Goal: Task Accomplishment & Management: Complete application form

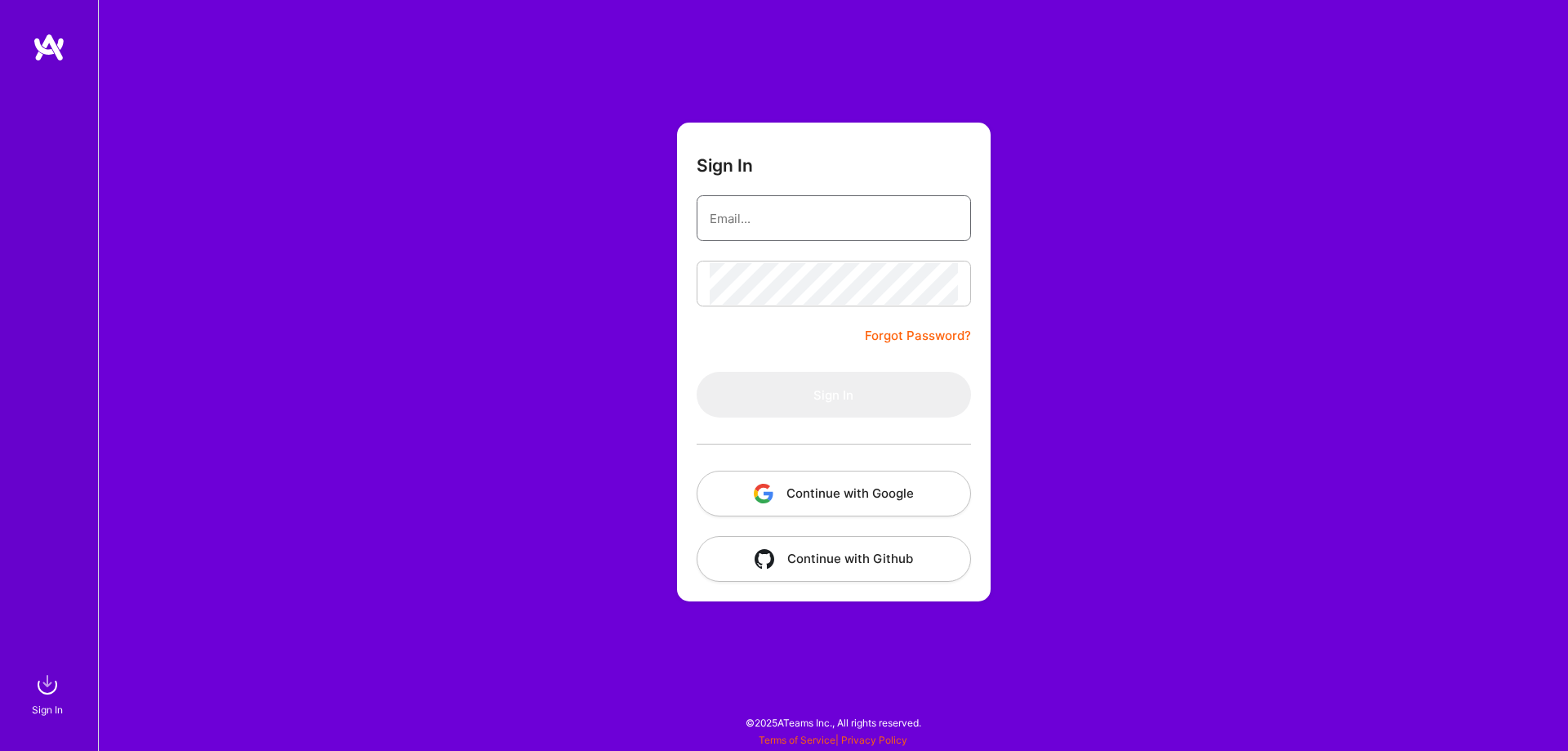
type input "[EMAIL_ADDRESS][DOMAIN_NAME]"
click at [885, 201] on input "[EMAIL_ADDRESS][DOMAIN_NAME]" at bounding box center [834, 219] width 249 height 42
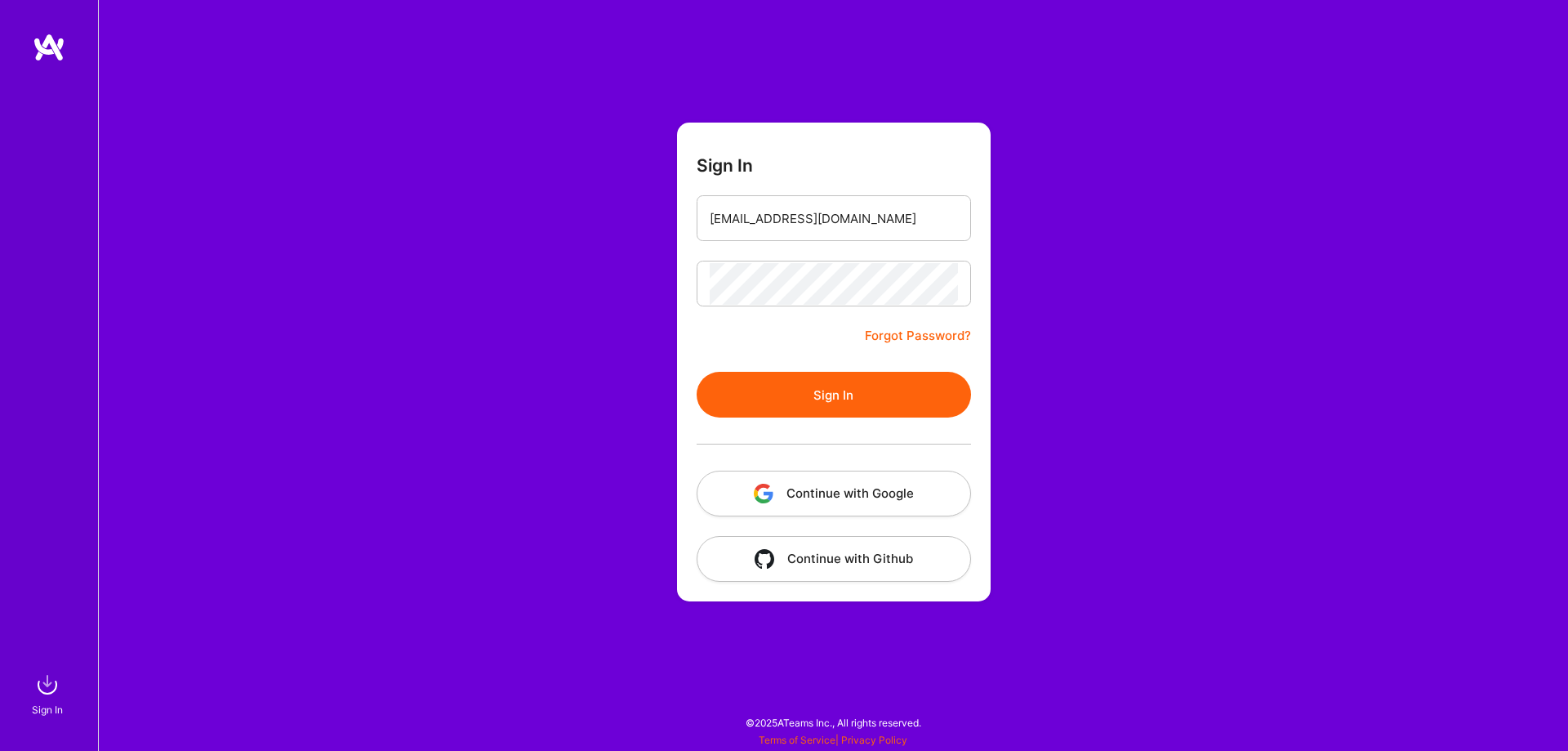
click at [809, 406] on button "Sign In" at bounding box center [834, 395] width 274 height 46
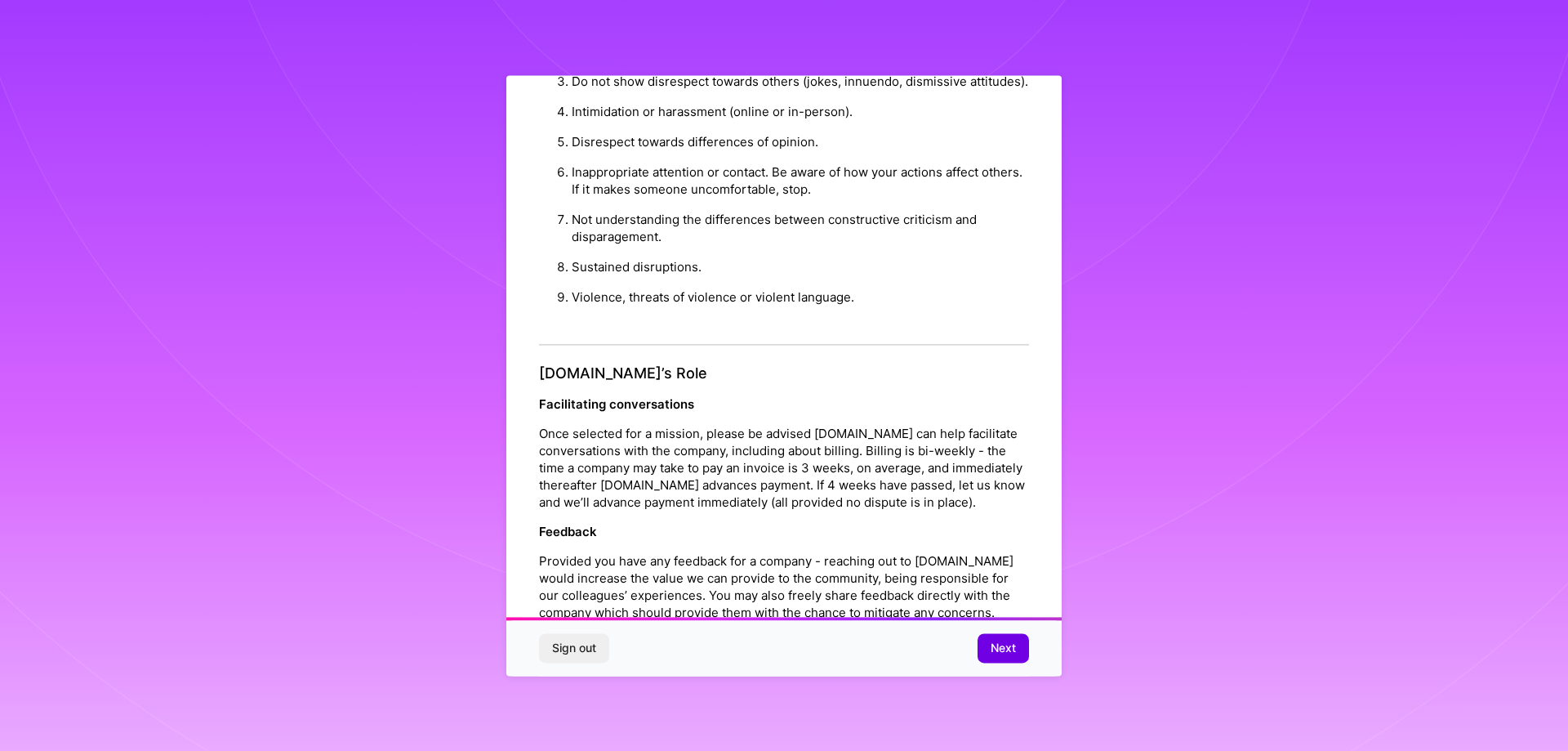
scroll to position [1765, 0]
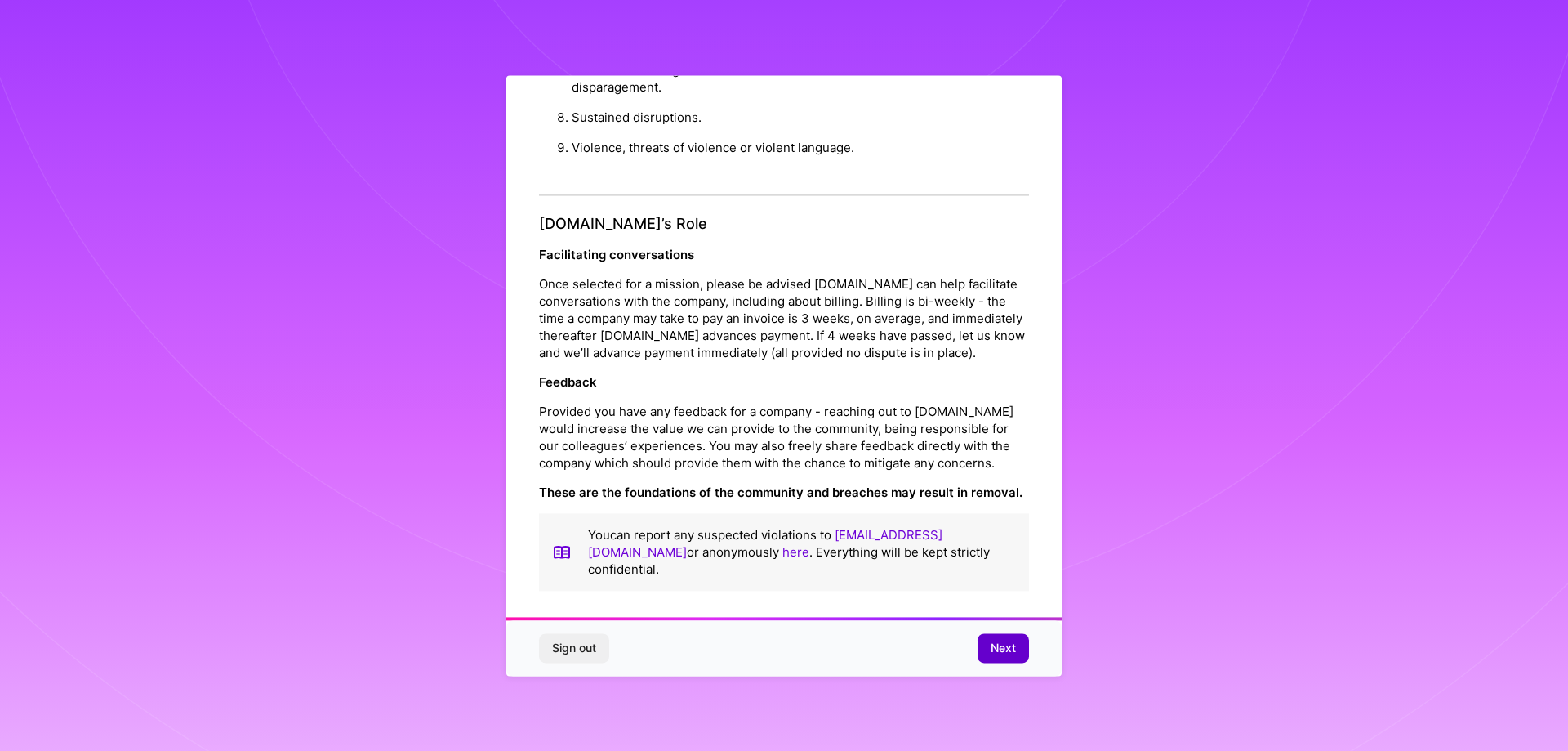
click at [1004, 648] on span "Next" at bounding box center [1004, 649] width 26 height 16
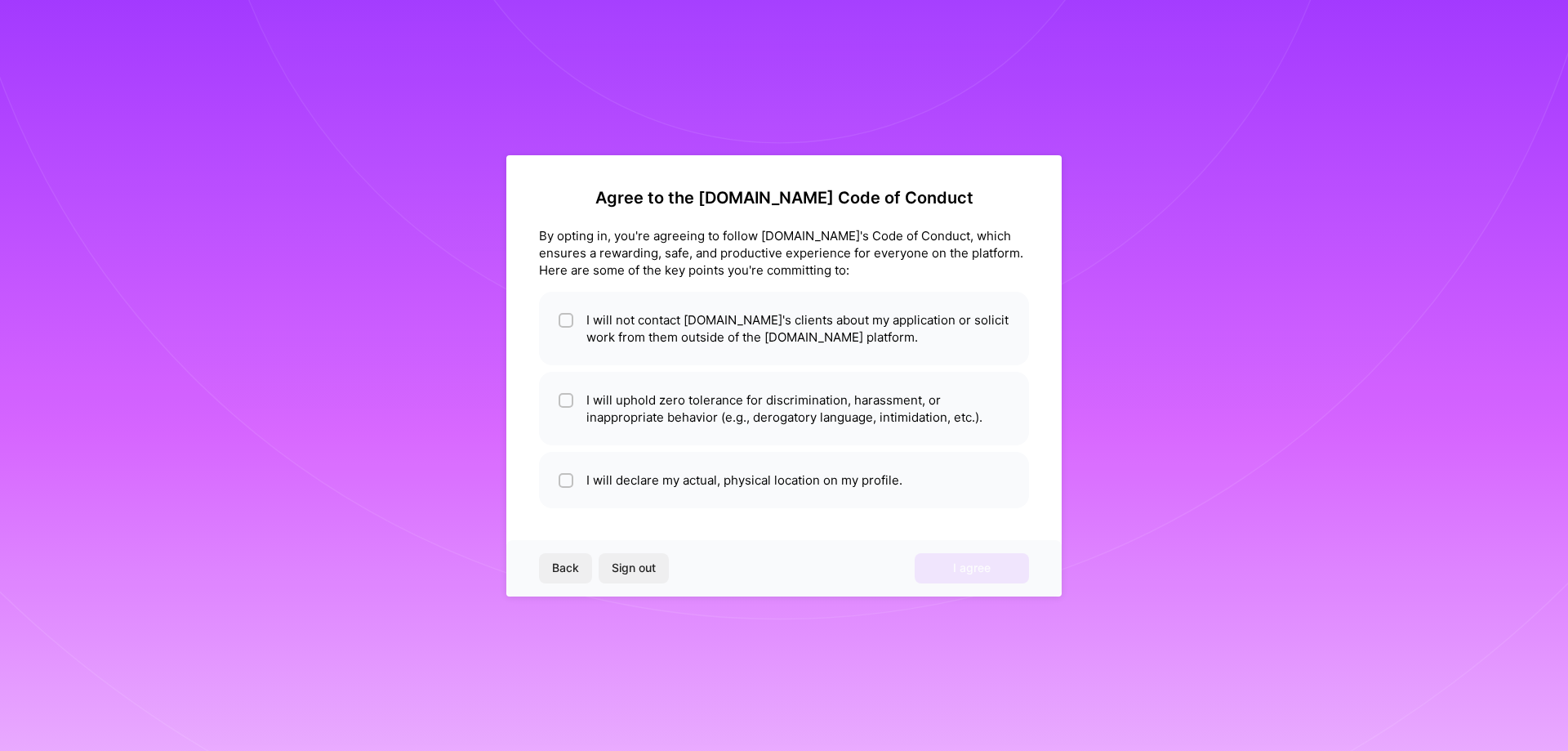
scroll to position [0, 0]
click at [569, 323] on input "checkbox" at bounding box center [568, 321] width 12 height 12
checkbox input "true"
click at [562, 399] on input "checkbox" at bounding box center [568, 401] width 12 height 12
checkbox input "true"
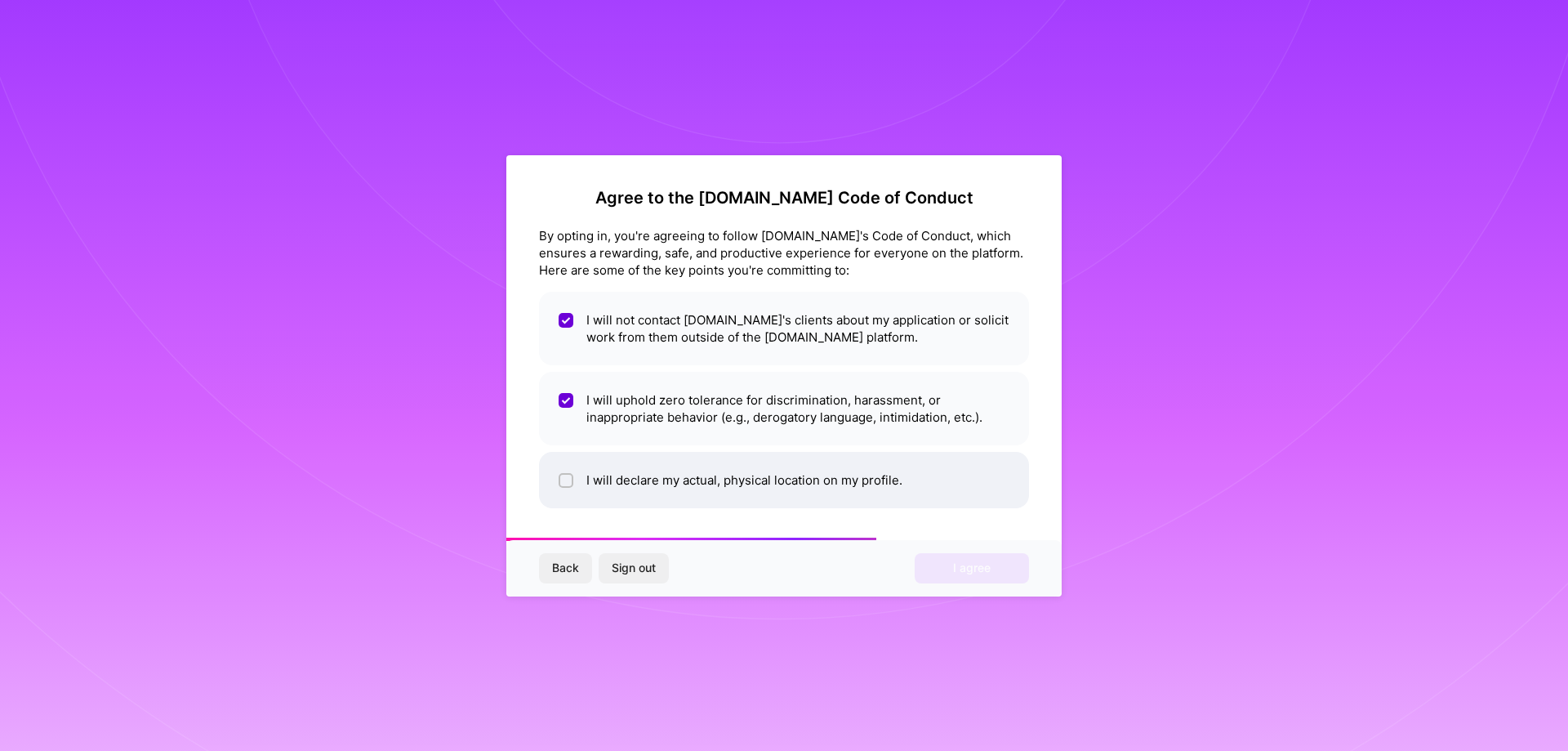
click at [561, 479] on div at bounding box center [566, 480] width 15 height 15
checkbox input "true"
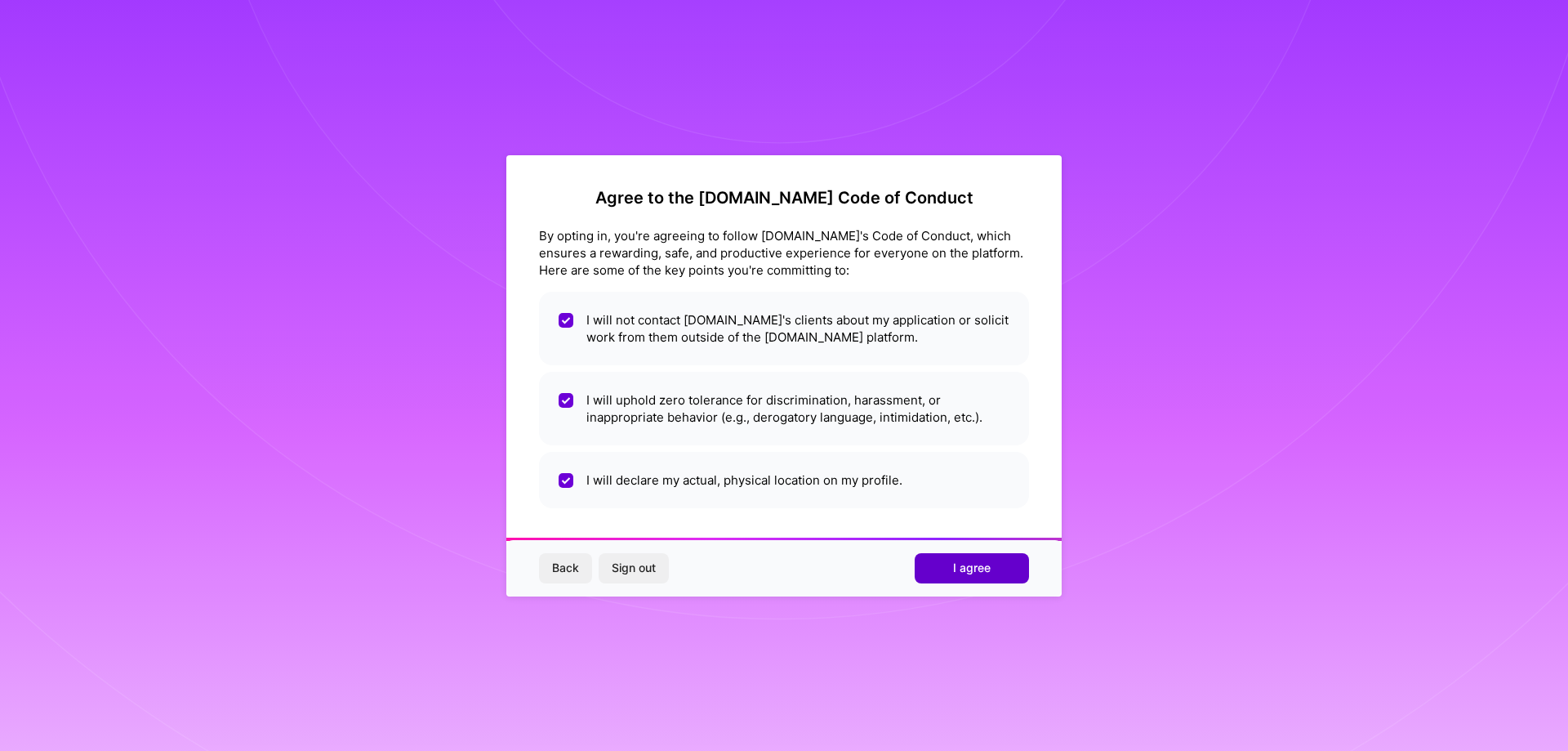
click at [941, 571] on button "I agree" at bounding box center [972, 568] width 114 height 29
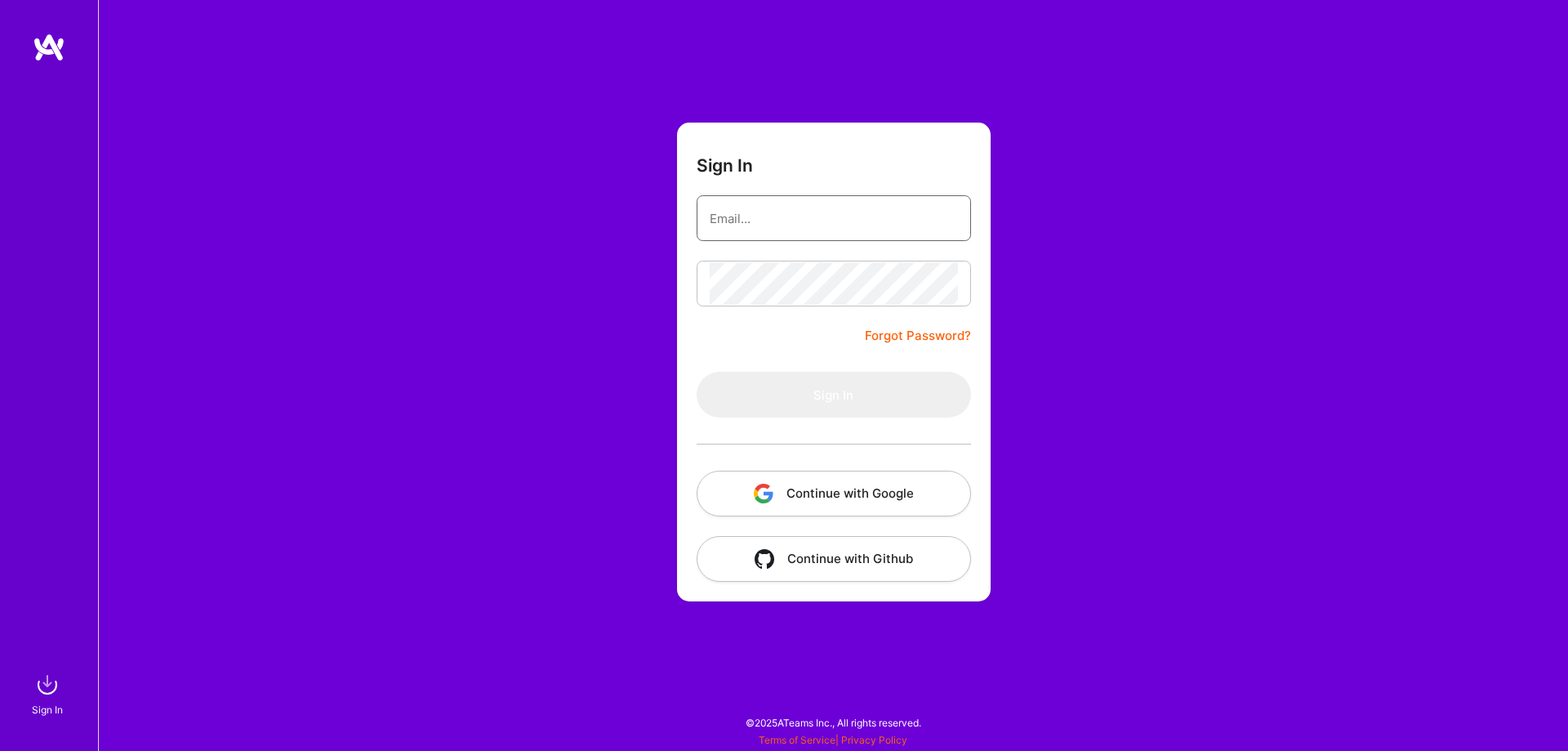
type input "[EMAIL_ADDRESS][DOMAIN_NAME]"
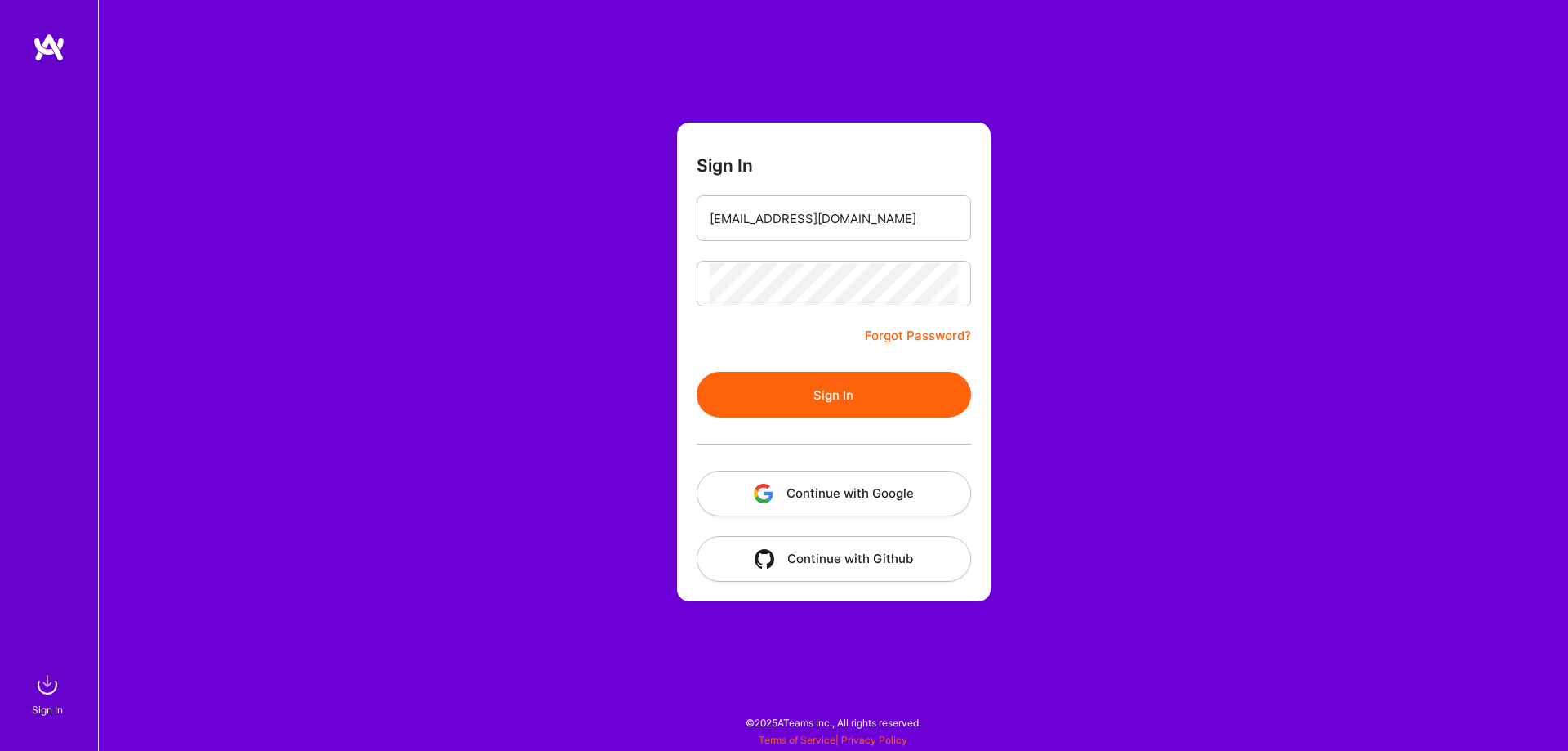
click at [891, 402] on button "Sign In" at bounding box center [834, 395] width 274 height 46
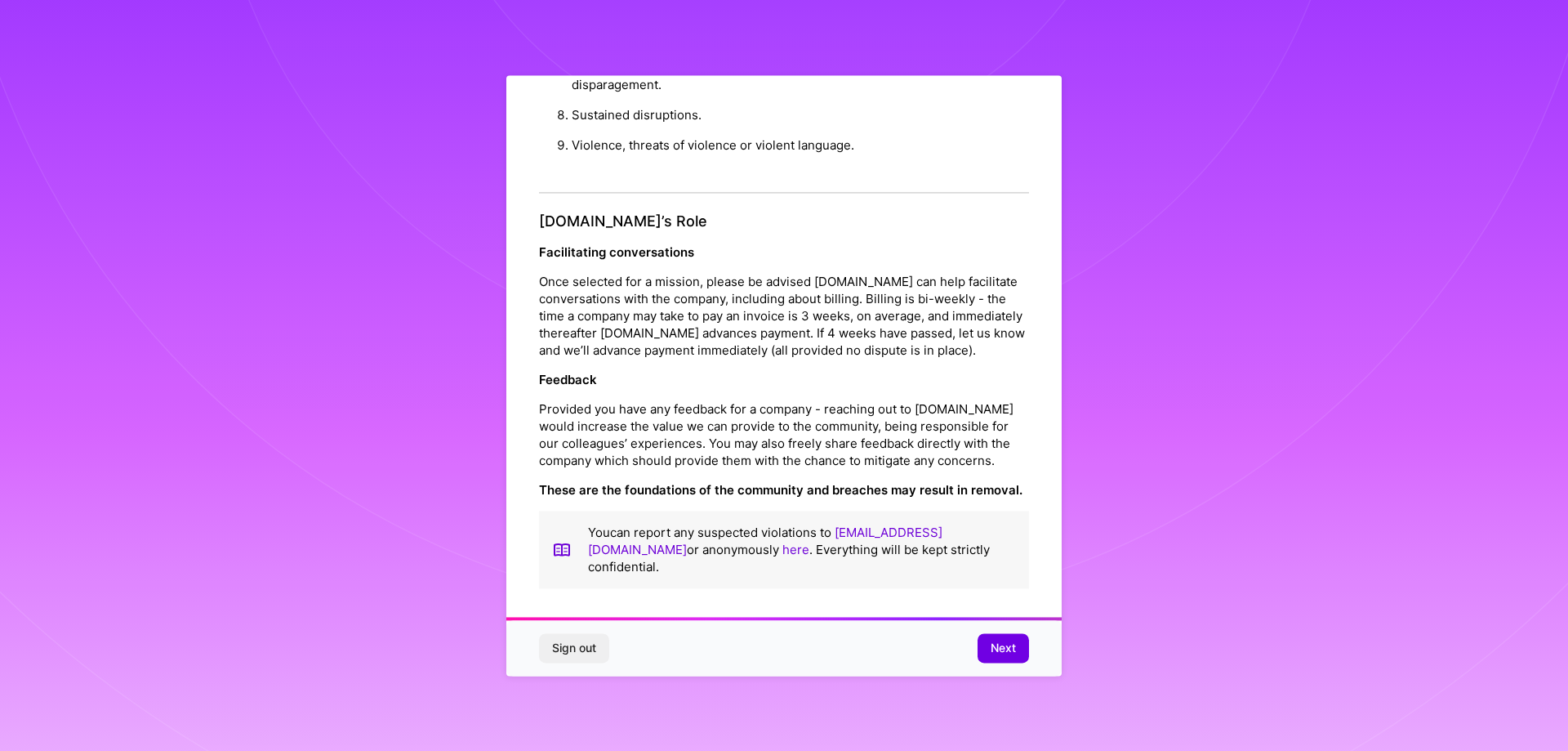
scroll to position [4, 0]
click at [1007, 651] on span "Next" at bounding box center [1004, 649] width 26 height 16
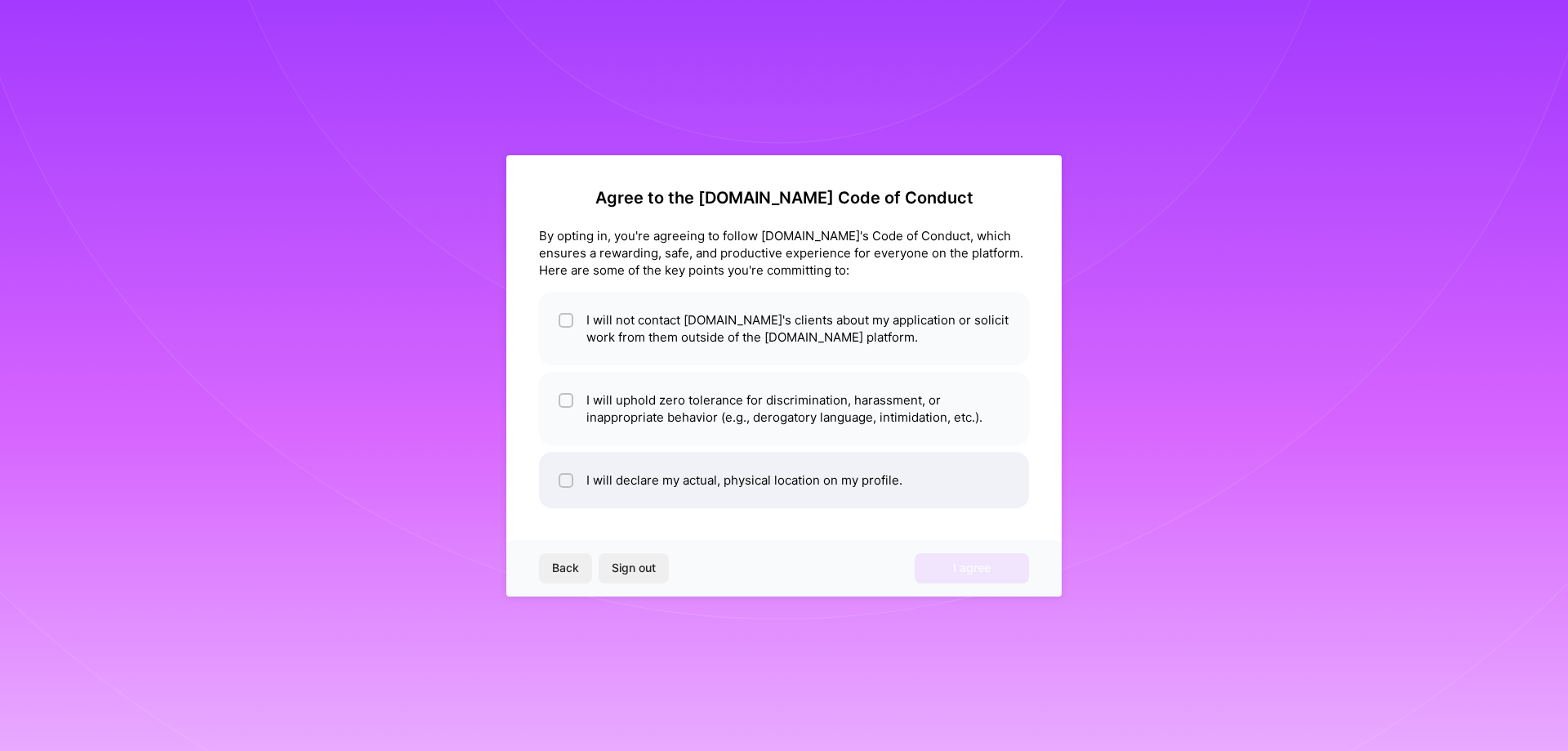
click at [586, 472] on li "I will declare my actual, physical location on my profile." at bounding box center [784, 480] width 490 height 57
checkbox input "true"
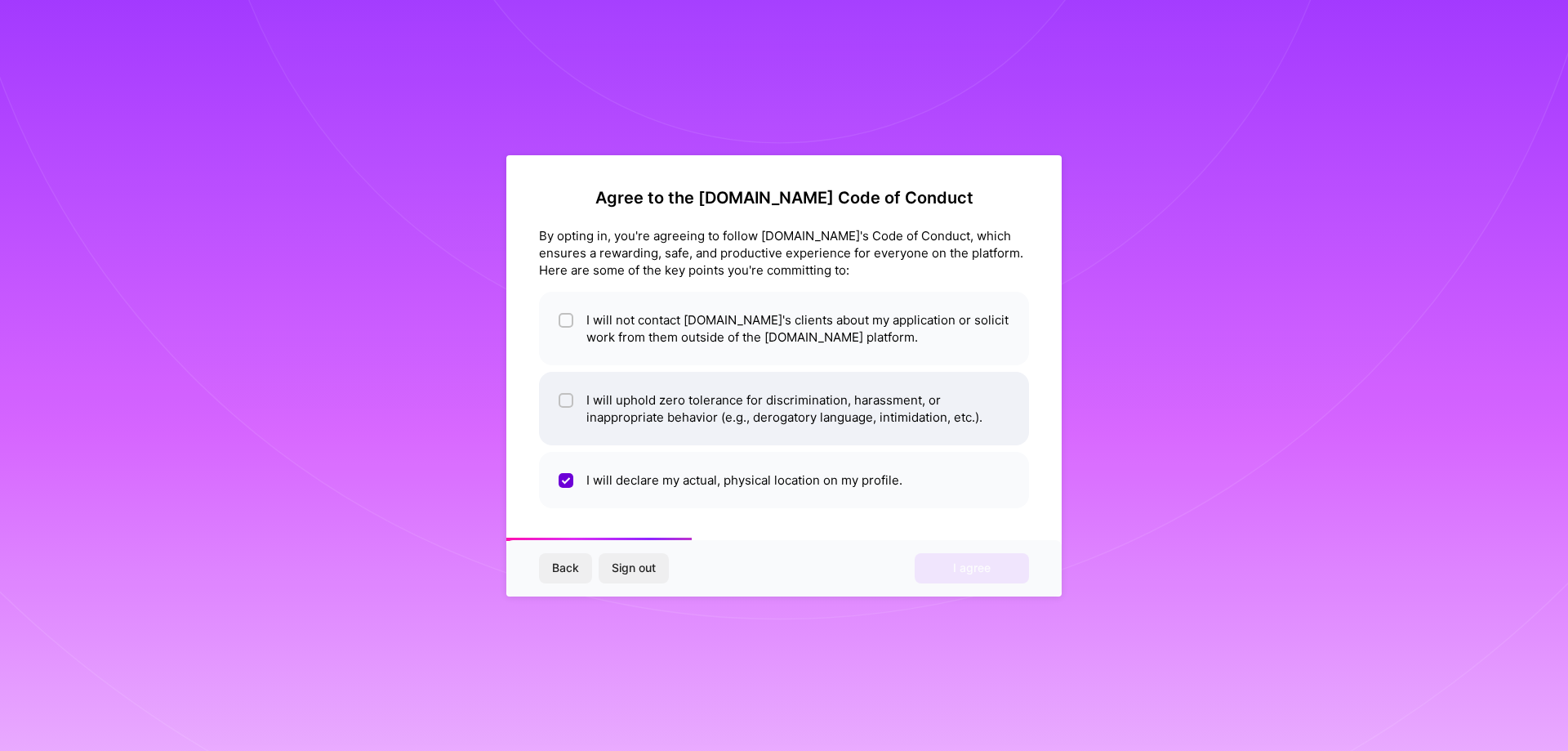
click at [596, 435] on li "I will uphold zero tolerance for discrimination, harassment, or inappropriate b…" at bounding box center [784, 409] width 490 height 73
checkbox input "true"
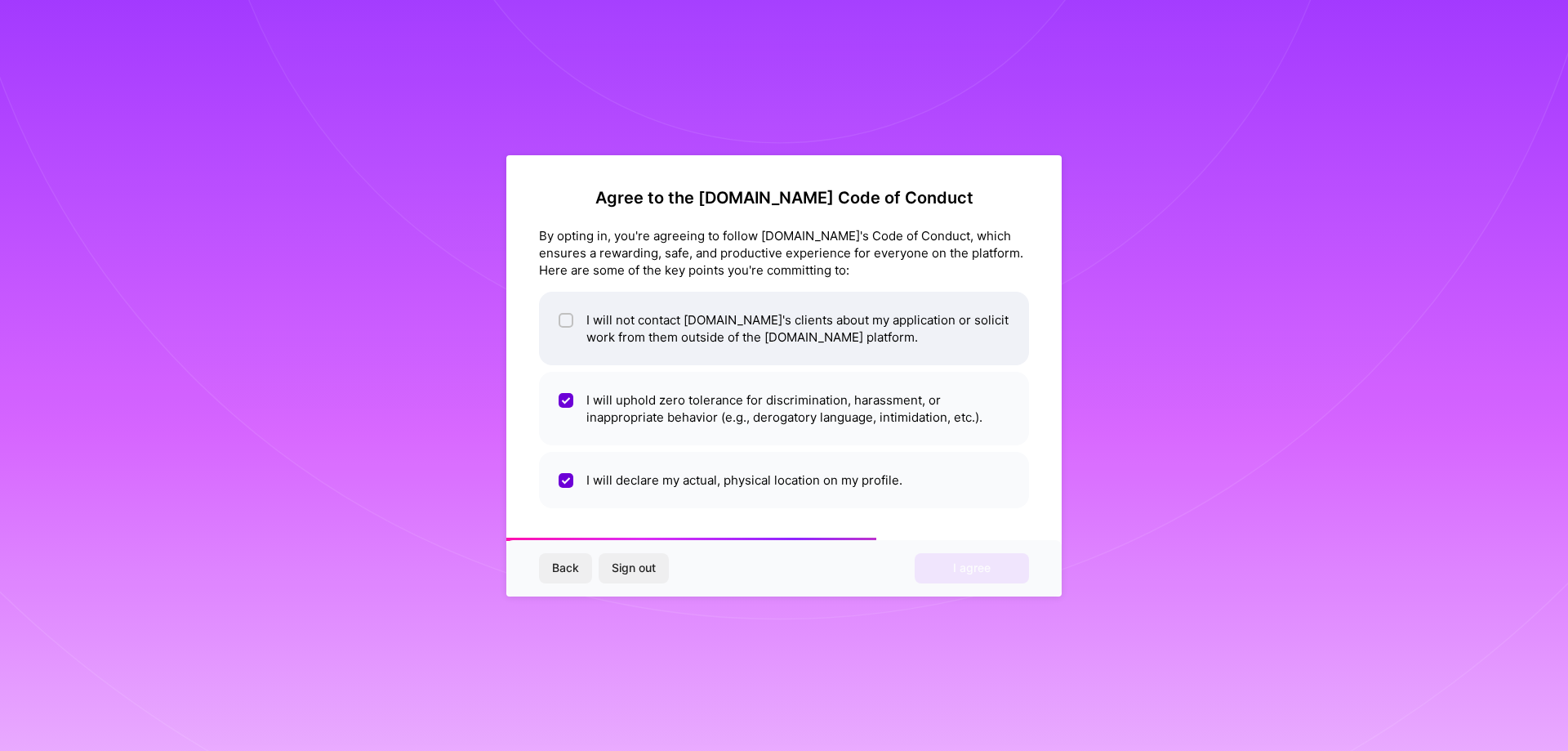
click at [601, 335] on li "I will not contact [DOMAIN_NAME]'s clients about my application or solicit work…" at bounding box center [784, 328] width 490 height 73
checkbox input "true"
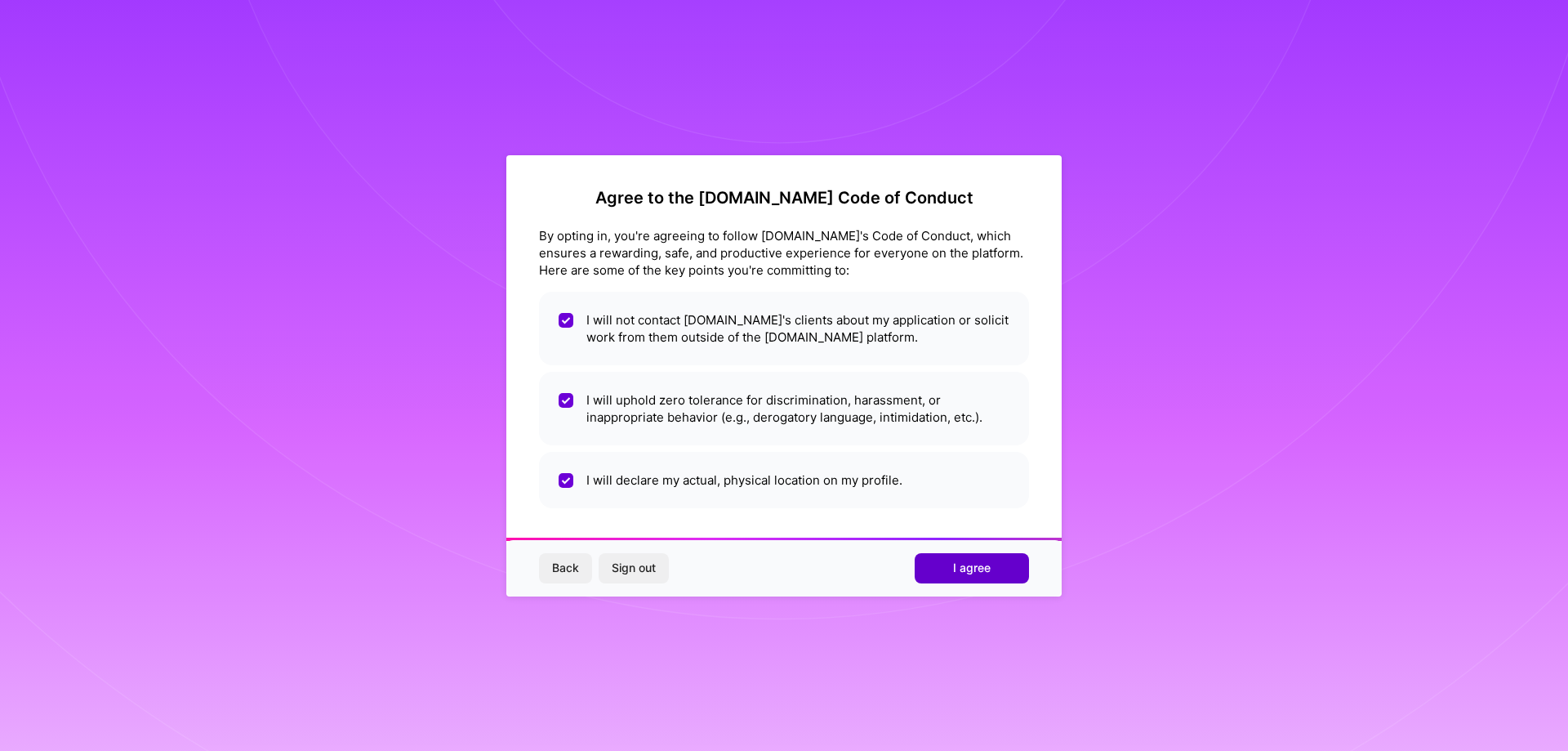
click at [950, 571] on button "I agree" at bounding box center [972, 568] width 114 height 29
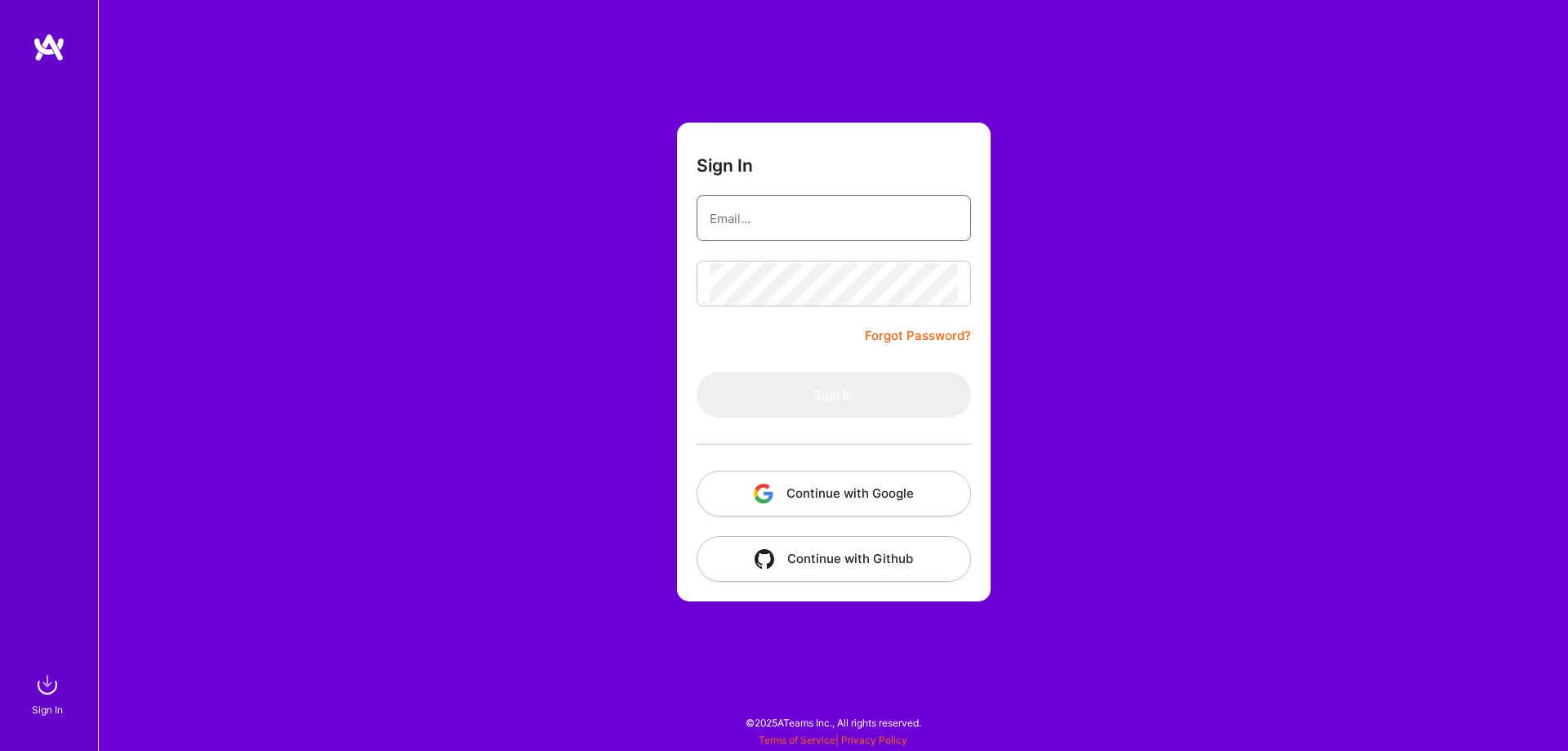
type input "[EMAIL_ADDRESS][DOMAIN_NAME]"
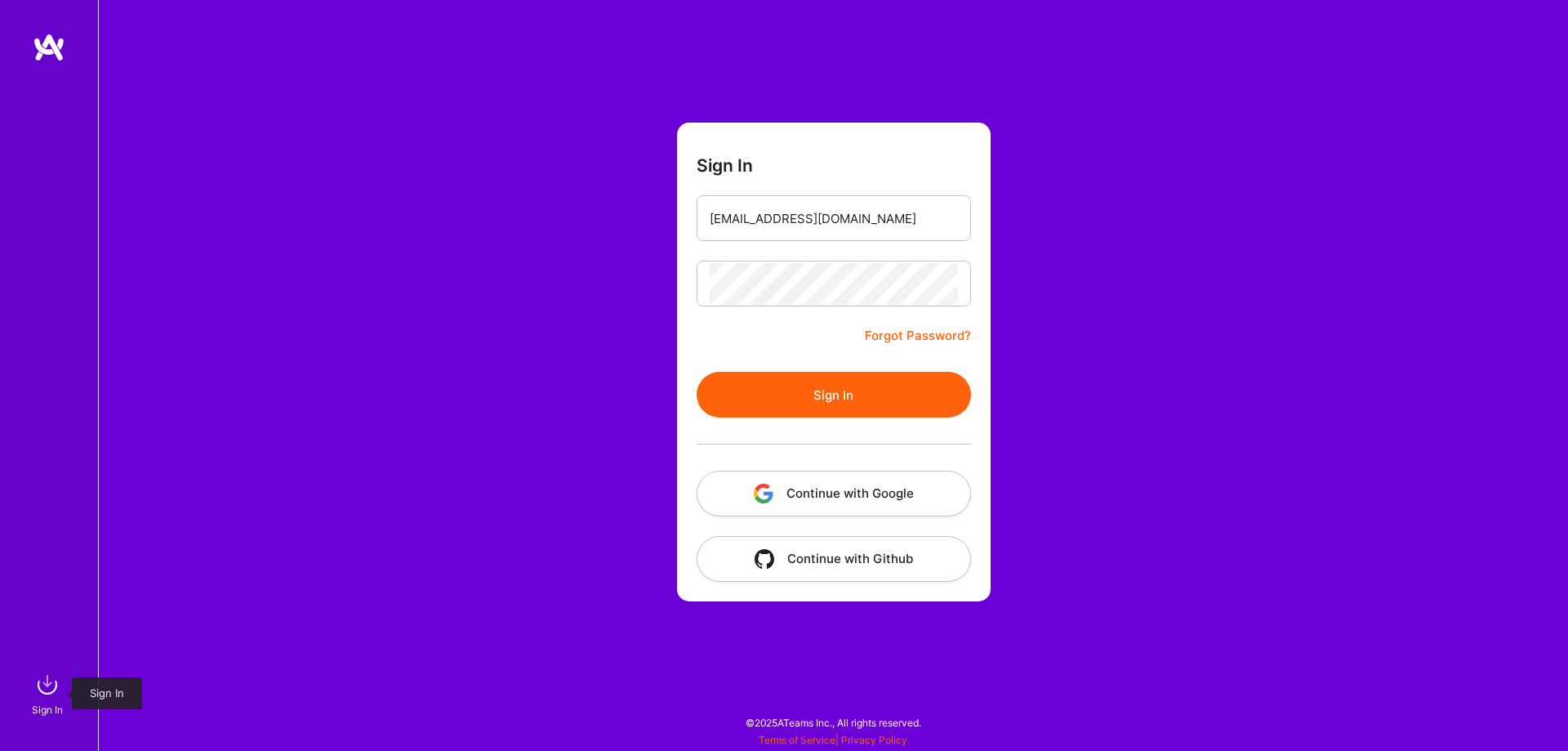
click at [47, 696] on img at bounding box center [48, 685] width 33 height 33
click at [1036, 582] on div "Sign In [EMAIL_ADDRESS][DOMAIN_NAME] Forgot Password? Sign In Continue with Goo…" at bounding box center [833, 375] width 1470 height 751
click at [882, 408] on button "Sign In" at bounding box center [834, 395] width 274 height 46
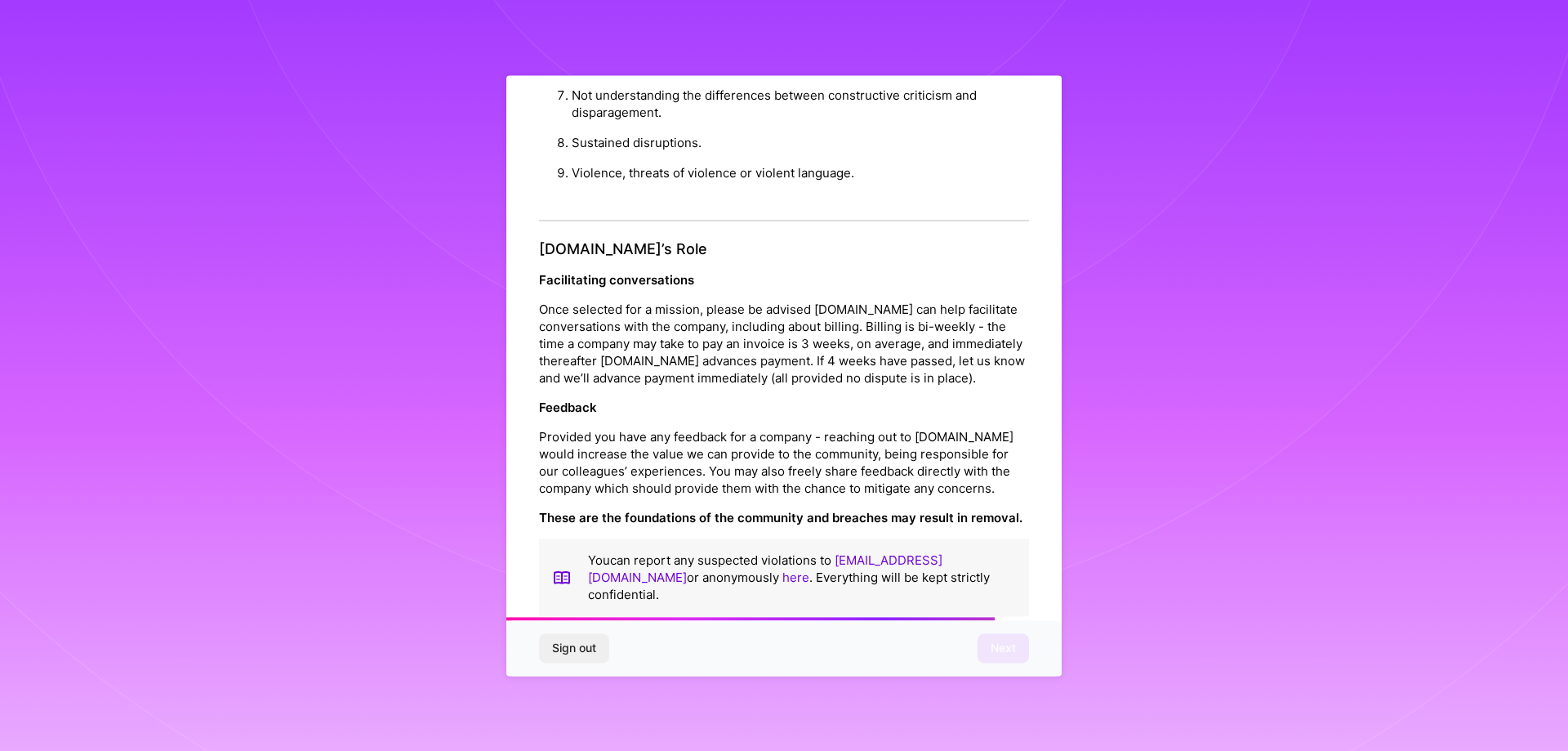
scroll to position [1765, 0]
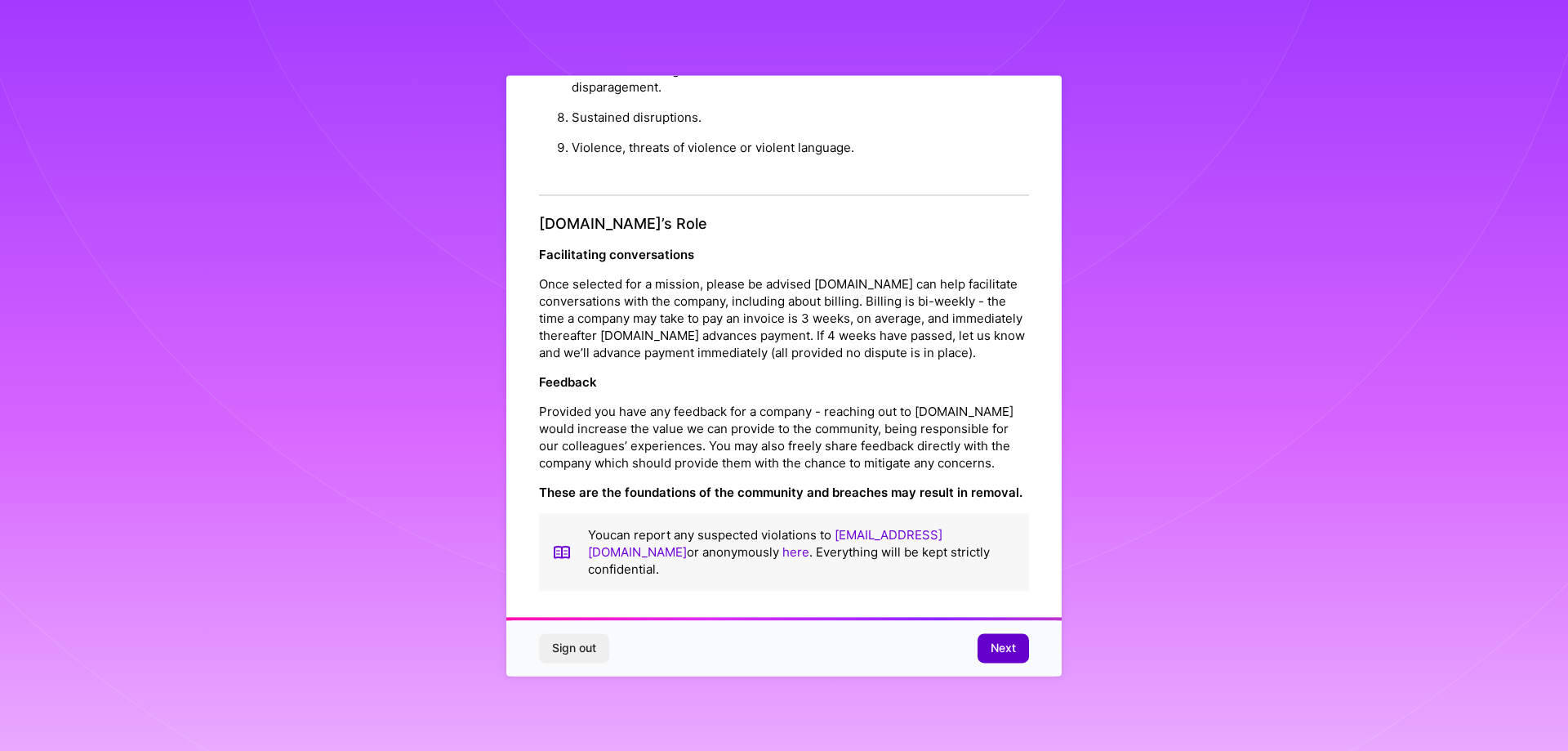
click at [992, 659] on button "Next" at bounding box center [1004, 648] width 51 height 29
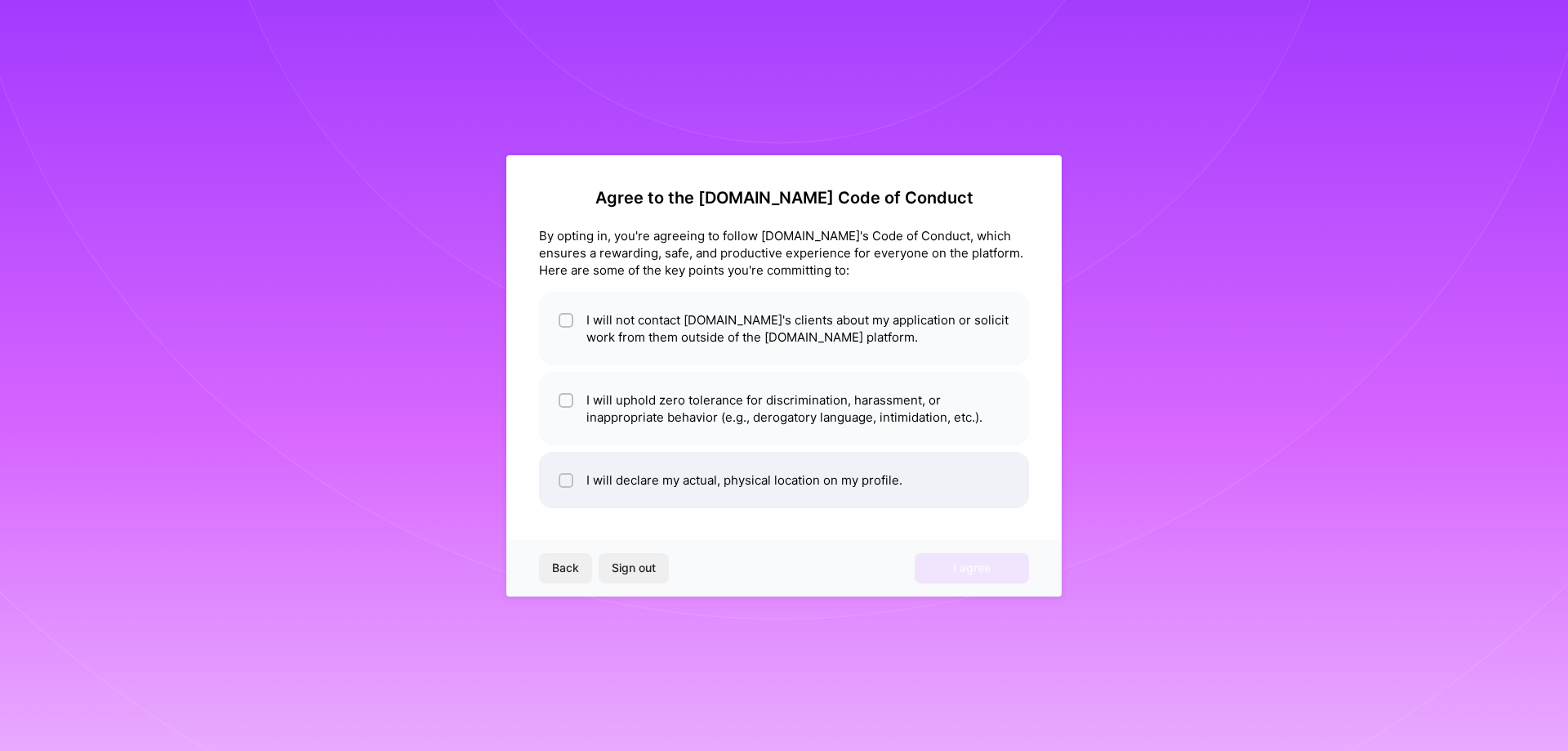
click at [619, 490] on li "I will declare my actual, physical location on my profile." at bounding box center [784, 480] width 490 height 57
checkbox input "true"
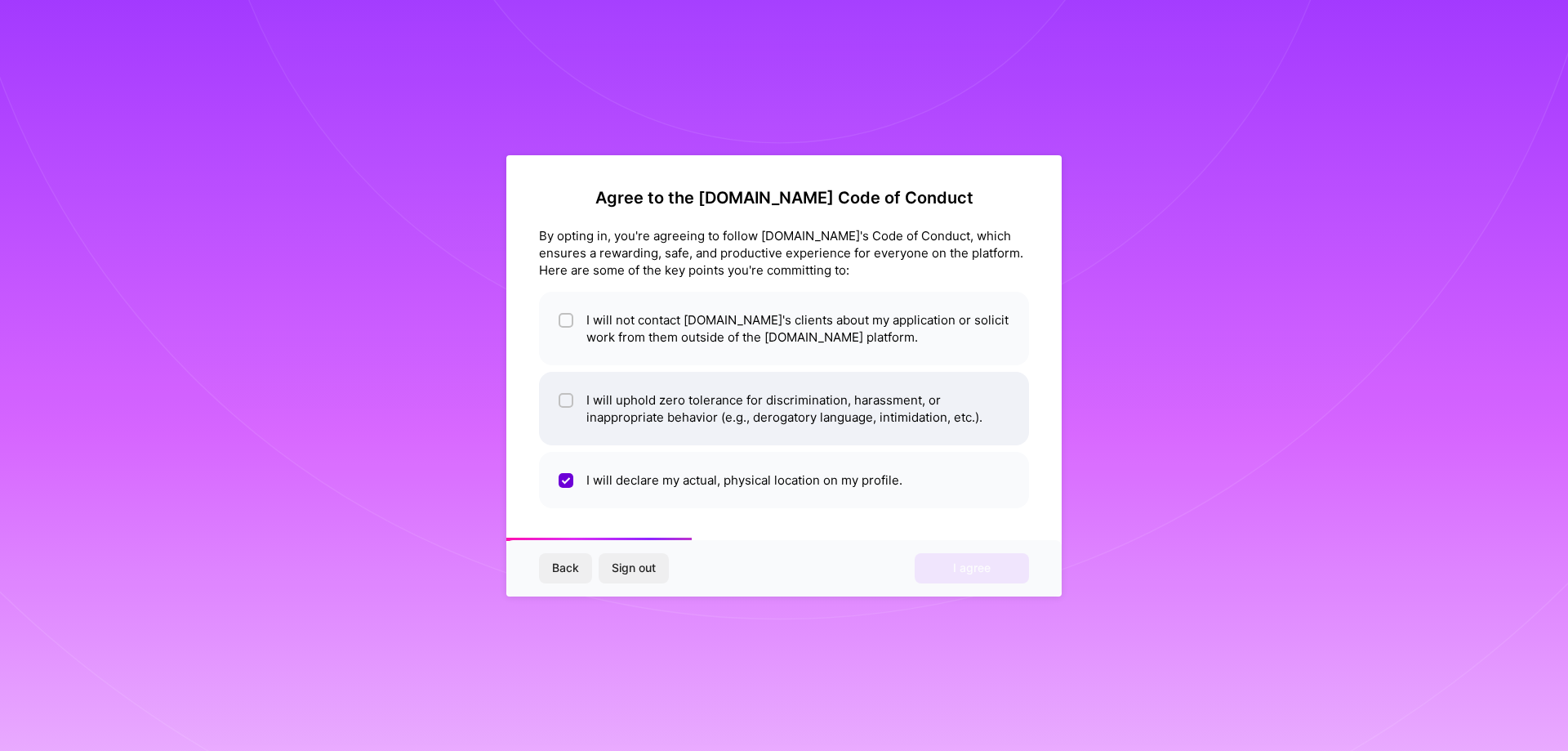
drag, startPoint x: 609, startPoint y: 416, endPoint x: 610, endPoint y: 408, distance: 8.1
click at [609, 416] on li "I will uphold zero tolerance for discrimination, harassment, or inappropriate b…" at bounding box center [784, 409] width 490 height 73
checkbox input "true"
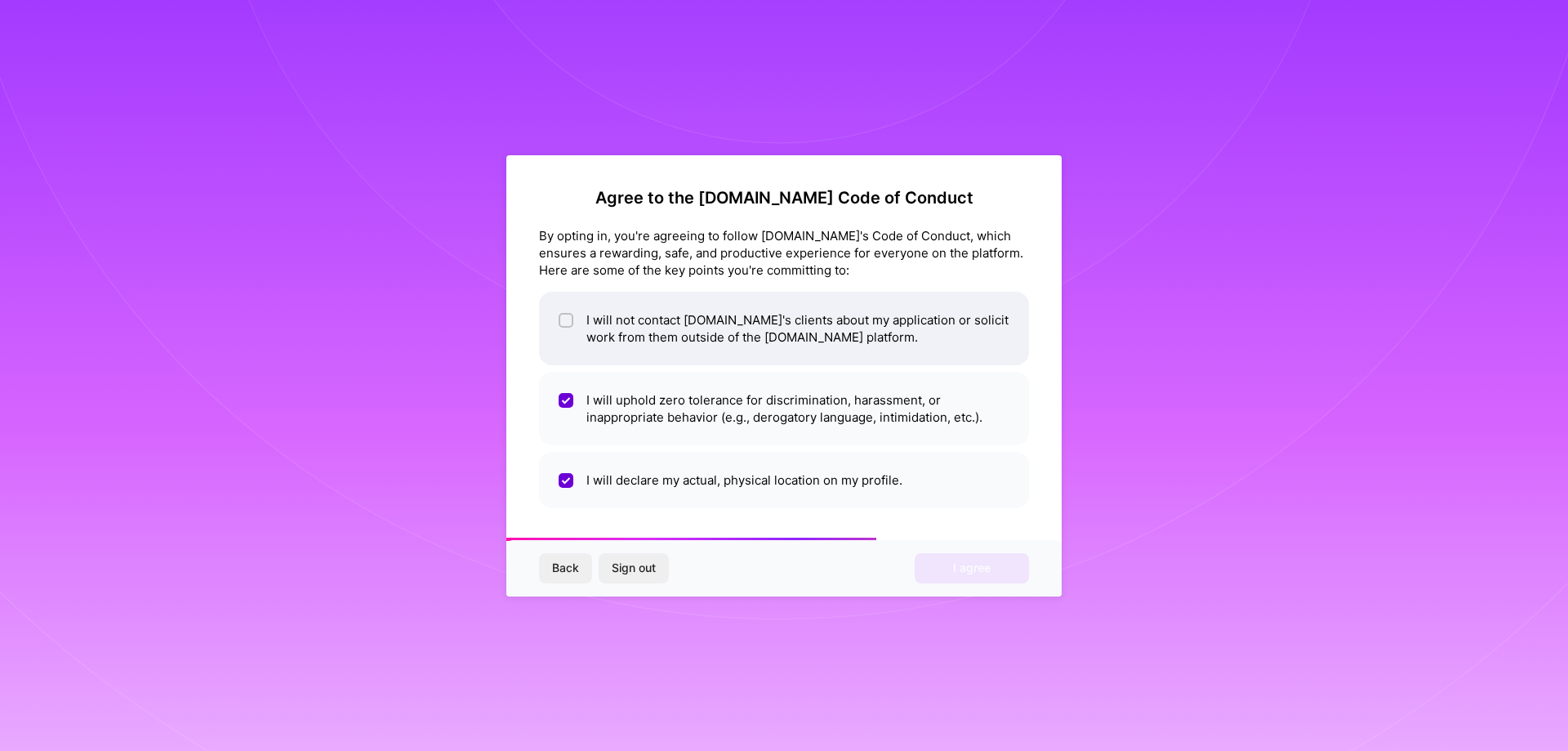
click at [612, 341] on li "I will not contact [DOMAIN_NAME]'s clients about my application or solicit work…" at bounding box center [784, 328] width 490 height 73
checkbox input "true"
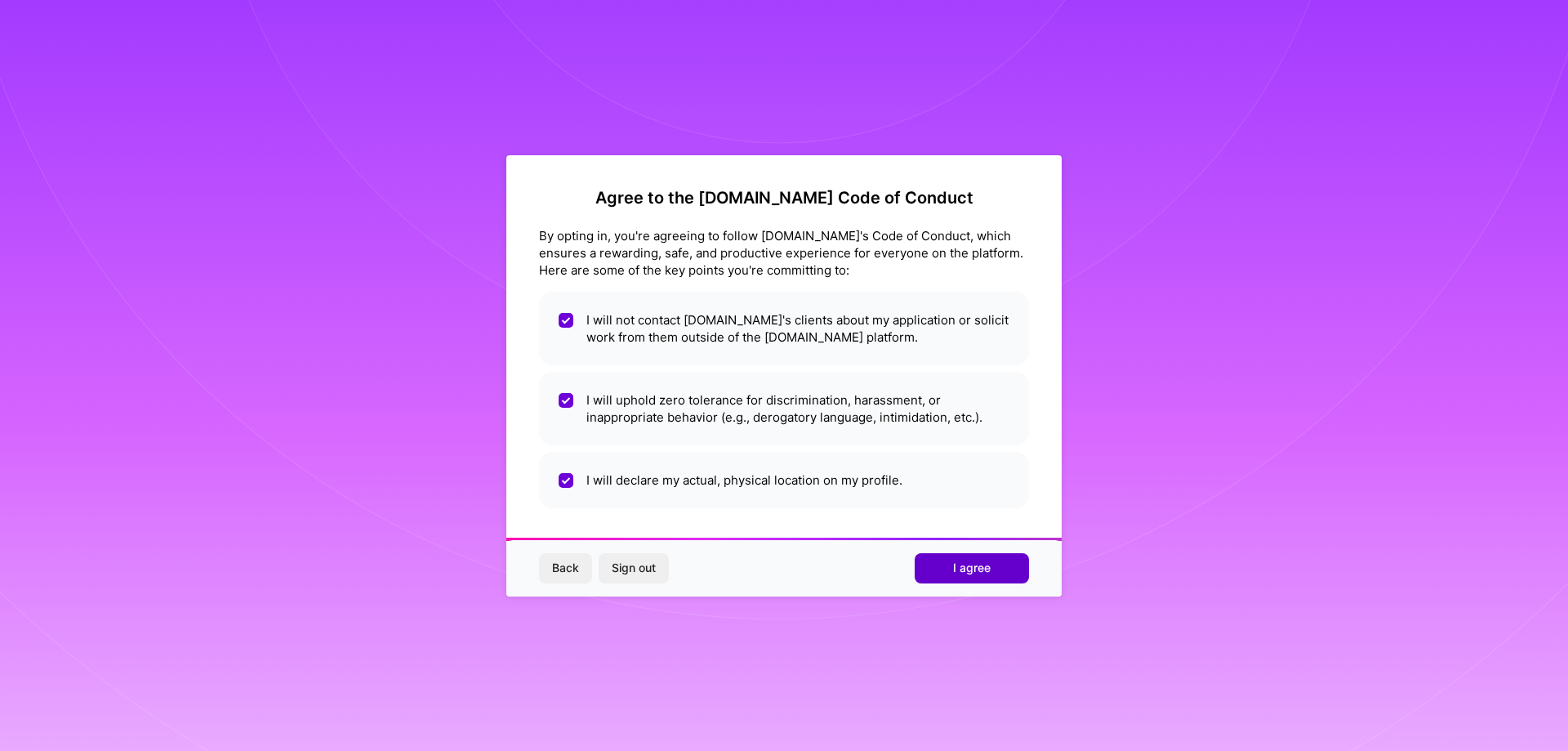
click at [1008, 572] on button "I agree" at bounding box center [972, 568] width 114 height 29
